Goal: Task Accomplishment & Management: Use online tool/utility

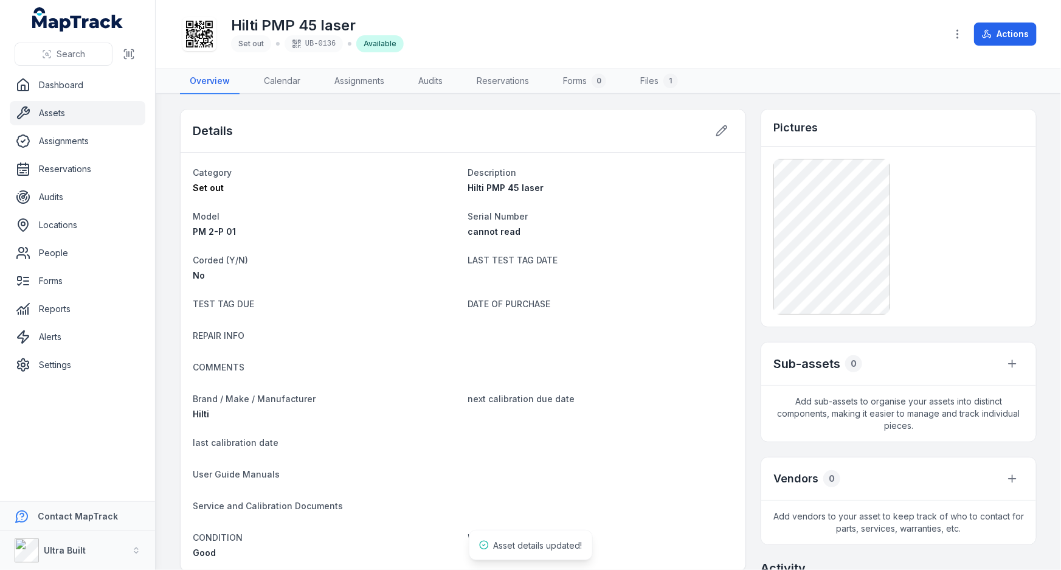
click at [47, 109] on link "Assets" at bounding box center [78, 113] width 136 height 24
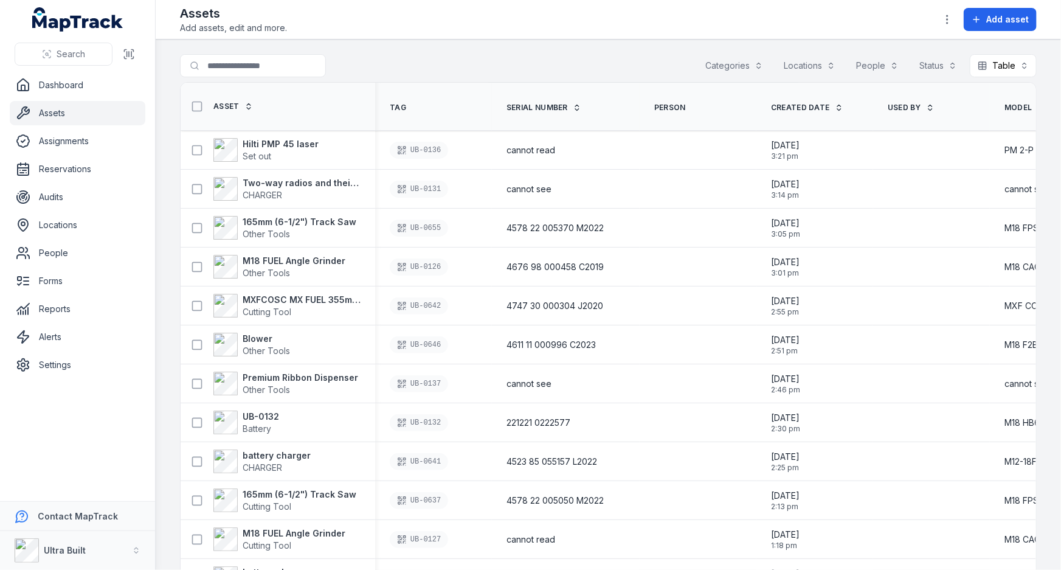
click at [46, 115] on link "Assets" at bounding box center [78, 113] width 136 height 24
click at [353, 57] on div at bounding box center [277, 65] width 195 height 23
click at [53, 108] on link "Assets" at bounding box center [78, 113] width 136 height 24
click at [68, 112] on link "Assets" at bounding box center [78, 113] width 136 height 24
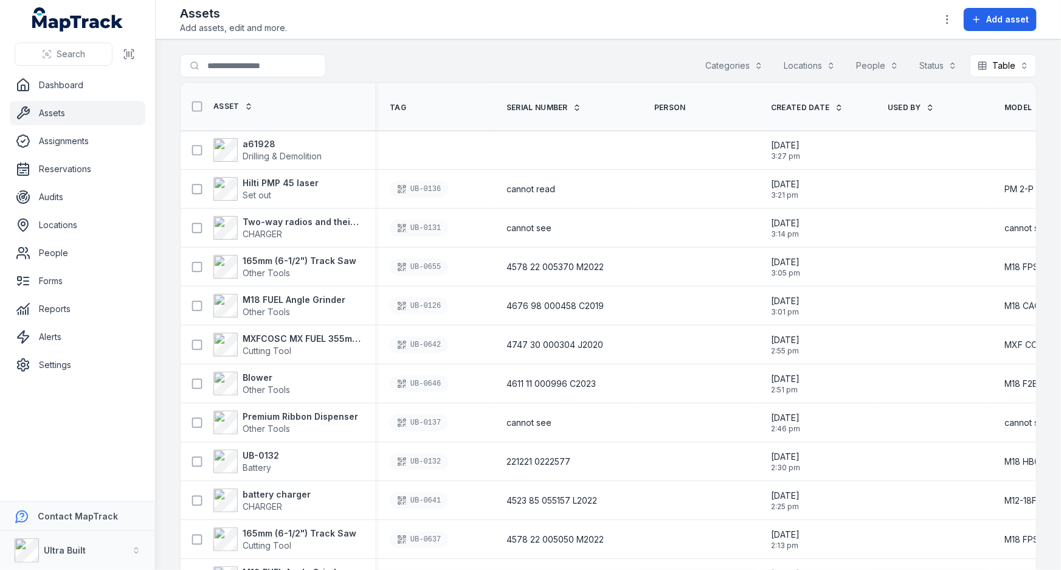
click at [265, 139] on strong "a61928" at bounding box center [282, 144] width 79 height 12
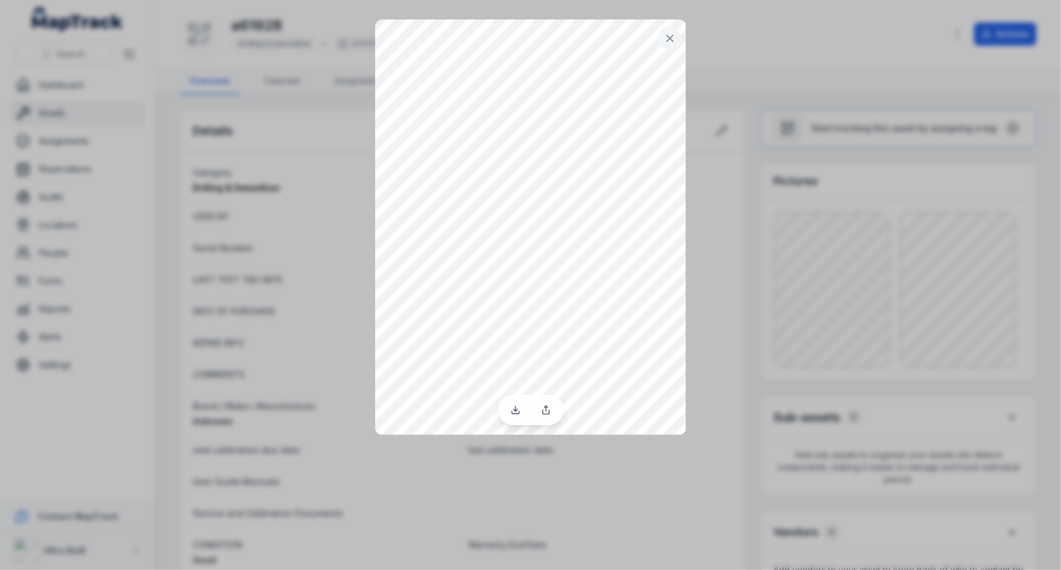
click at [962, 253] on div at bounding box center [530, 285] width 1061 height 570
click at [942, 266] on div at bounding box center [530, 285] width 1061 height 570
click at [671, 38] on icon at bounding box center [670, 38] width 6 height 6
click at [666, 33] on icon at bounding box center [670, 38] width 12 height 12
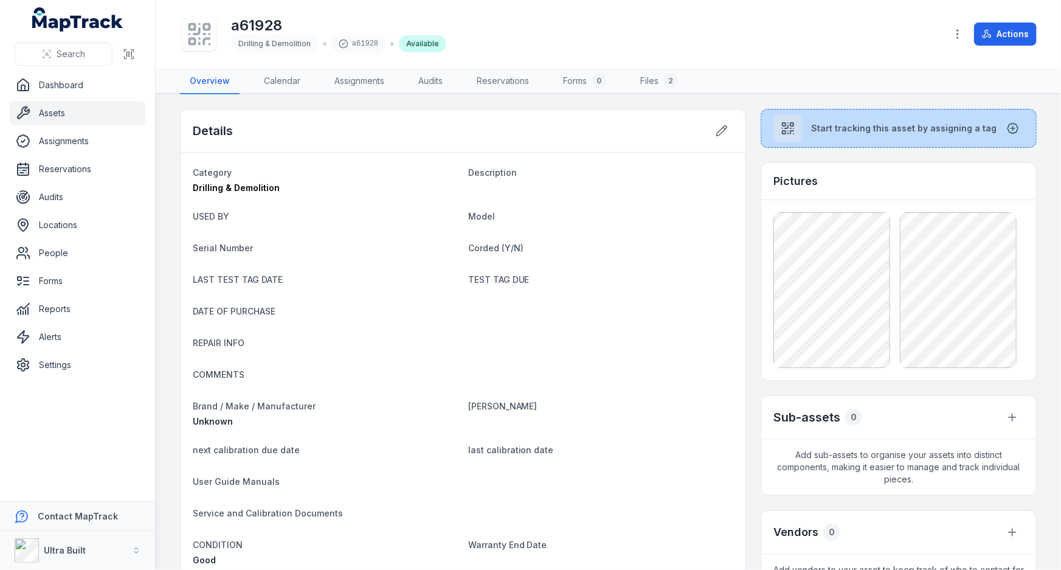
click at [762, 134] on button "Start tracking this asset by assigning a tag" at bounding box center [898, 128] width 276 height 39
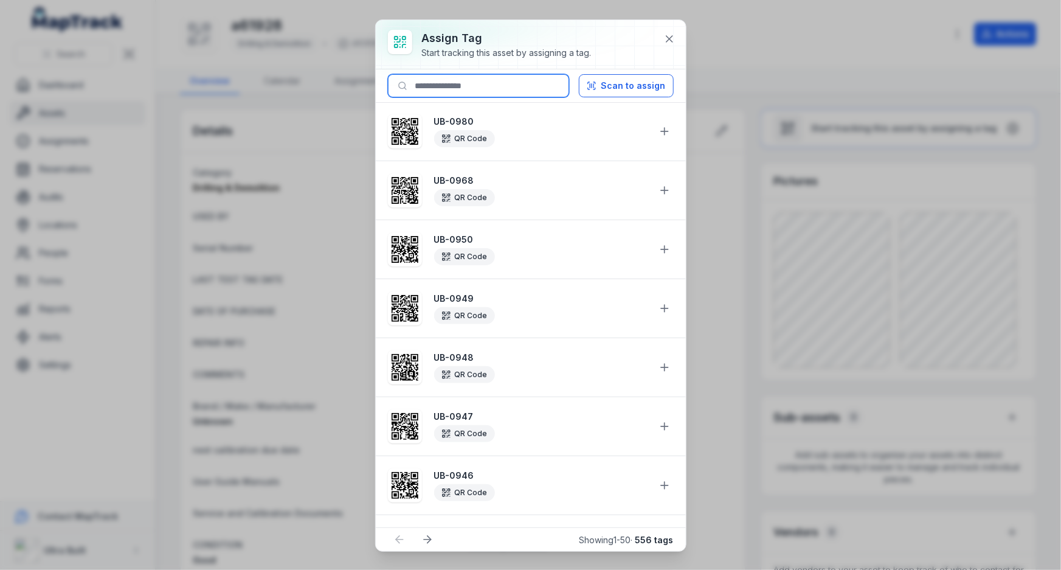
click at [468, 76] on input at bounding box center [478, 85] width 181 height 23
drag, startPoint x: 438, startPoint y: 88, endPoint x: 474, endPoint y: 90, distance: 36.5
click at [474, 90] on input "*******" at bounding box center [478, 85] width 181 height 23
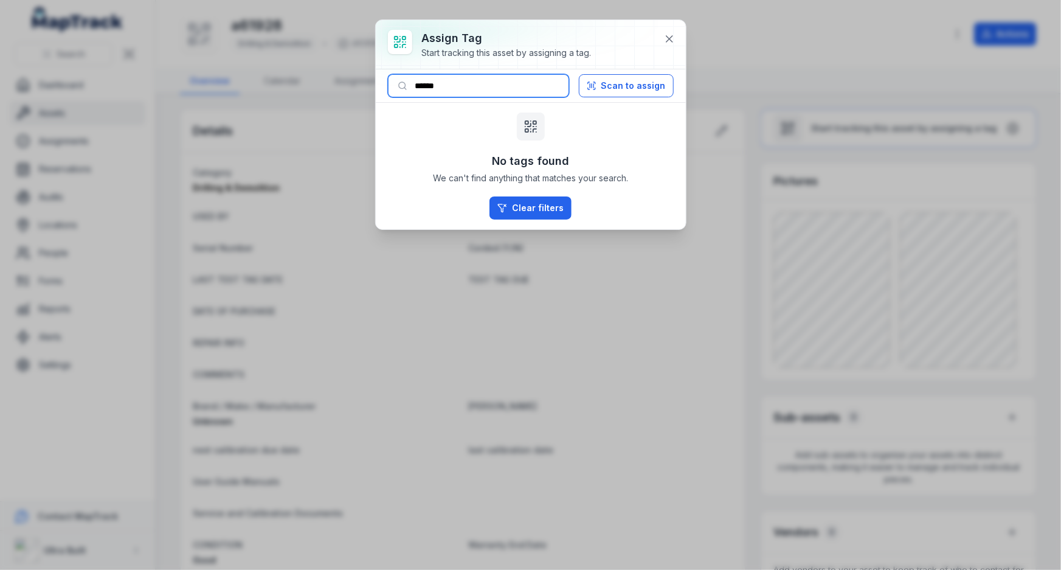
click at [443, 91] on input "******" at bounding box center [478, 85] width 181 height 23
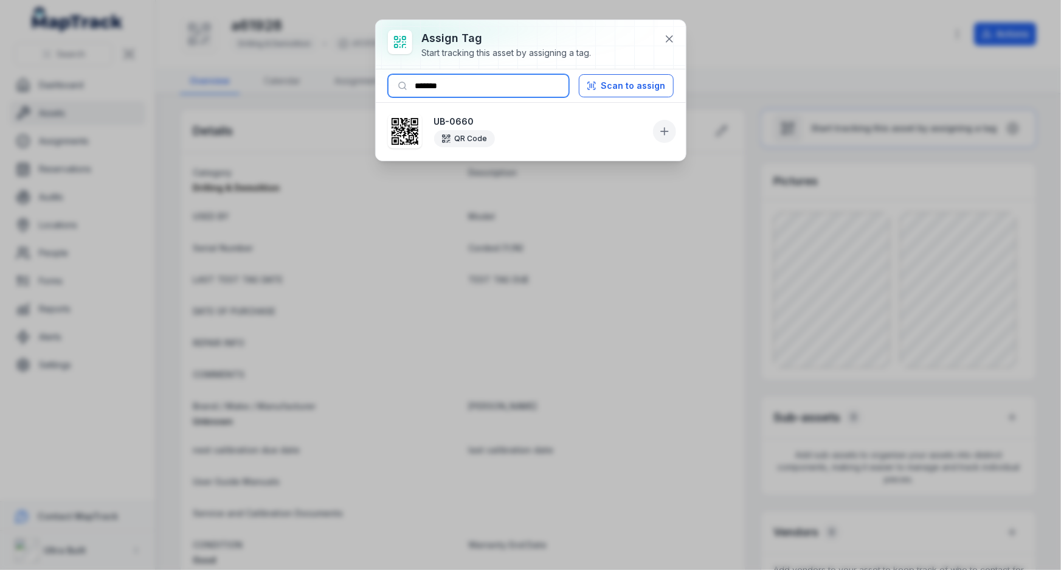
type input "*******"
click at [659, 130] on icon at bounding box center [664, 131] width 12 height 12
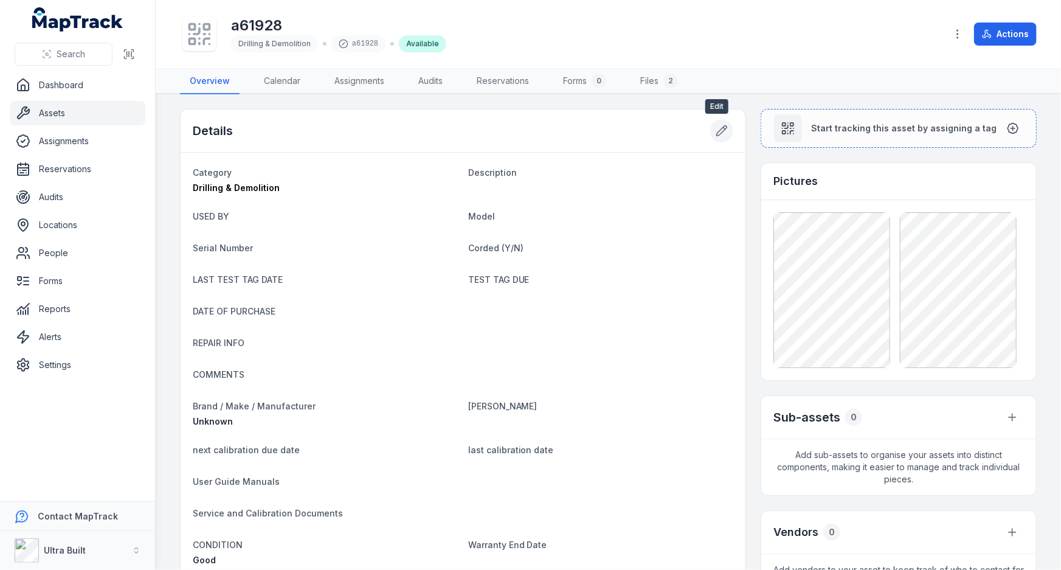
click at [719, 135] on icon at bounding box center [721, 131] width 12 height 12
